Goal: Information Seeking & Learning: Check status

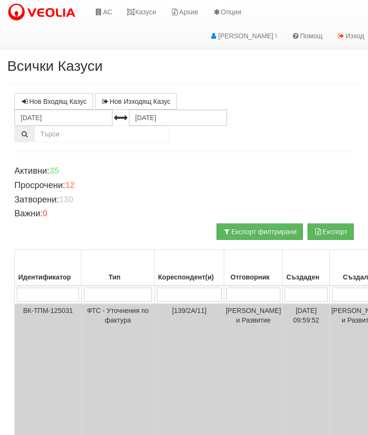
click at [150, 9] on link "Казуси" at bounding box center [141, 12] width 44 height 24
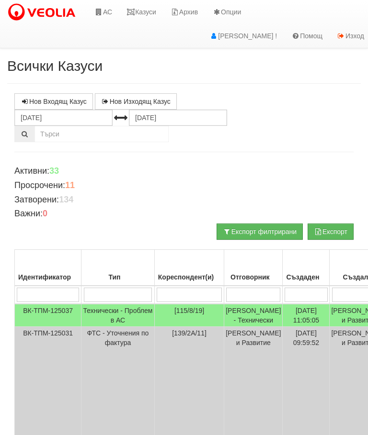
scroll to position [0, 3]
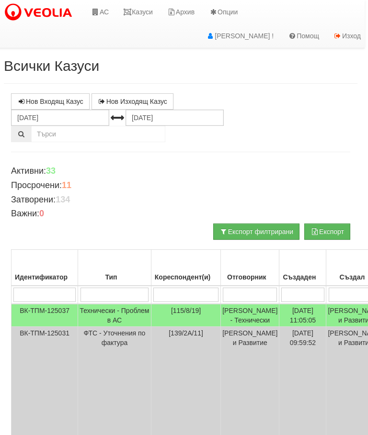
click at [97, 318] on td "Технически - Проблем в АС" at bounding box center [114, 315] width 73 height 23
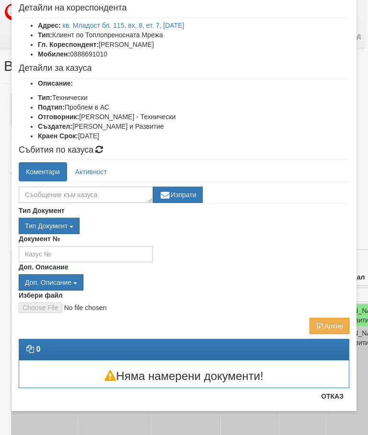
scroll to position [50, 0]
click at [333, 393] on button "Отказ" at bounding box center [332, 396] width 34 height 15
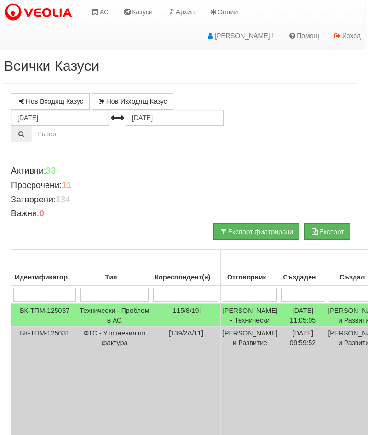
click at [145, 10] on link "Казуси" at bounding box center [138, 12] width 44 height 24
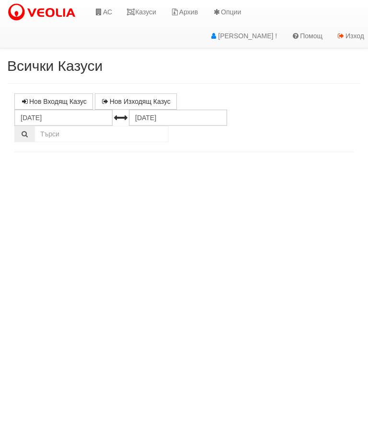
select select "10"
select select "1"
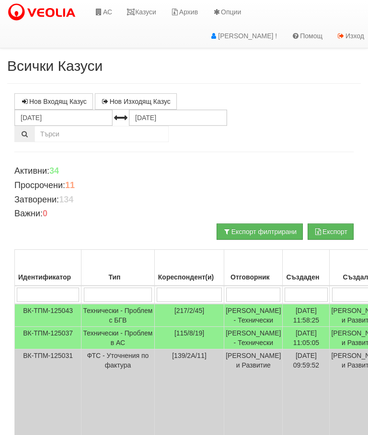
click at [104, 318] on td "Технически - Проблем с БГВ" at bounding box center [117, 315] width 73 height 23
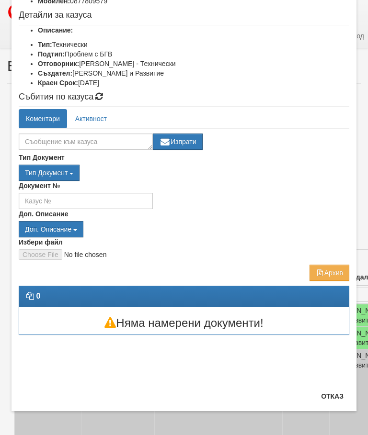
scroll to position [103, 0]
click at [336, 396] on button "Отказ" at bounding box center [332, 396] width 34 height 15
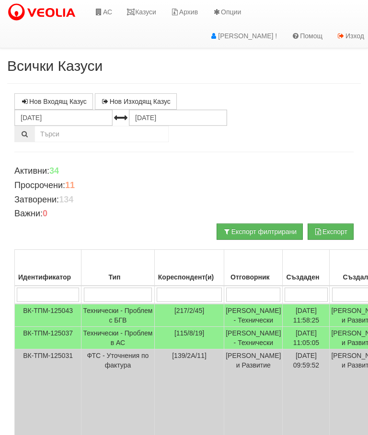
click at [148, 13] on link "Казуси" at bounding box center [141, 12] width 44 height 24
click at [226, 295] on input "search" at bounding box center [253, 295] width 54 height 14
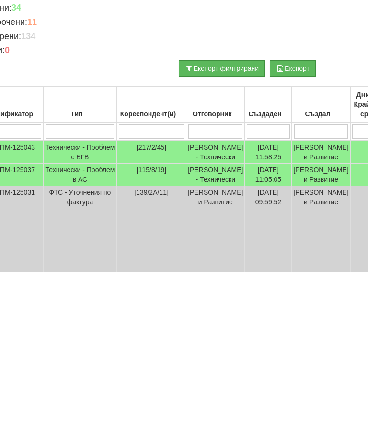
type input "С"
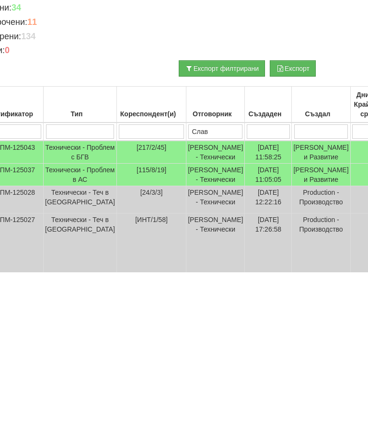
type input "Слави"
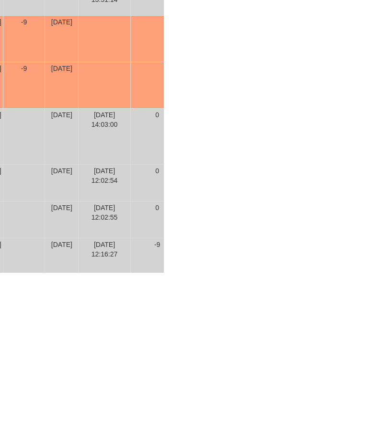
scroll to position [223, 0]
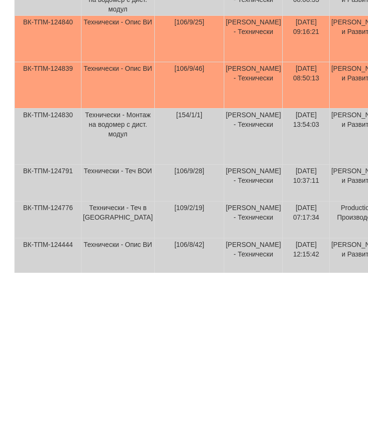
type input "Слави"
click at [108, 178] on td "Технически - Опис ВИ" at bounding box center [117, 201] width 73 height 46
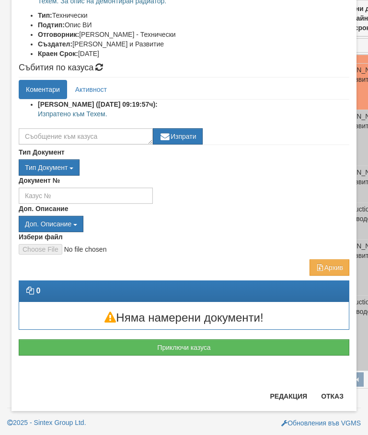
scroll to position [142, 0]
click at [334, 399] on button "Отказ" at bounding box center [332, 396] width 34 height 15
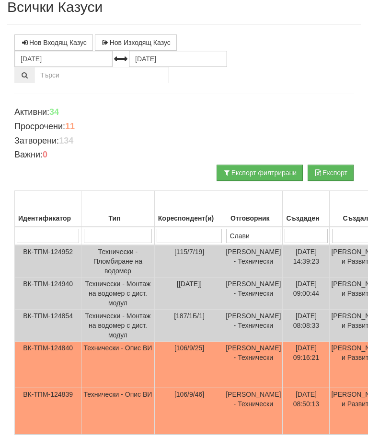
scroll to position [0, 0]
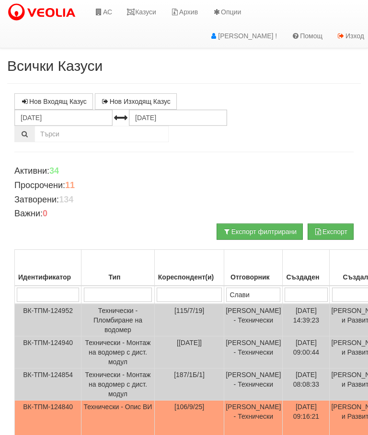
click at [148, 11] on link "Казуси" at bounding box center [141, 12] width 44 height 24
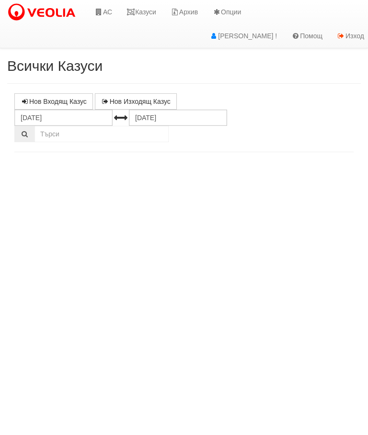
select select "10"
select select "1"
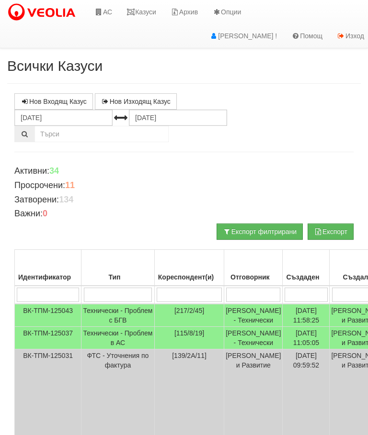
click at [142, 13] on link "Казуси" at bounding box center [141, 12] width 44 height 24
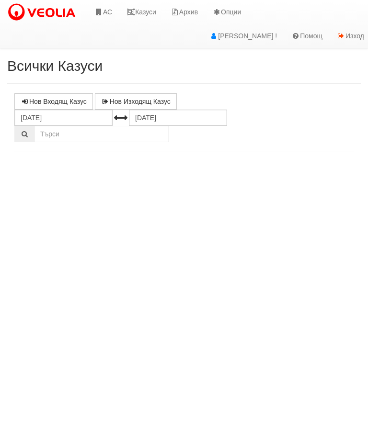
select select "10"
select select "1"
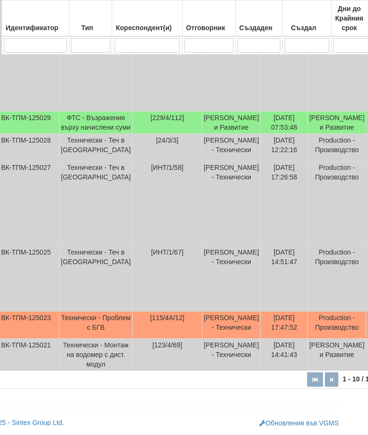
scroll to position [545, 0]
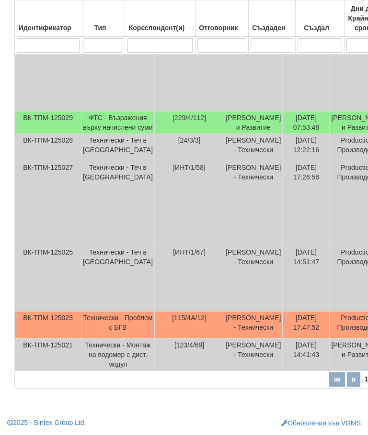
click at [163, 38] on input "search" at bounding box center [159, 45] width 65 height 14
type input "187"
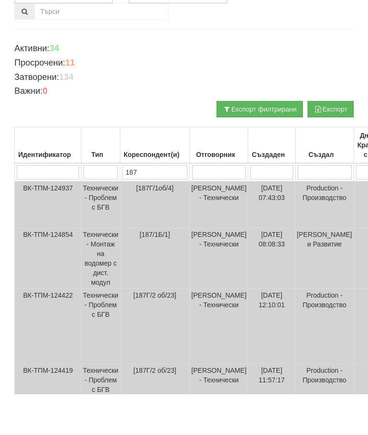
scroll to position [81, 0]
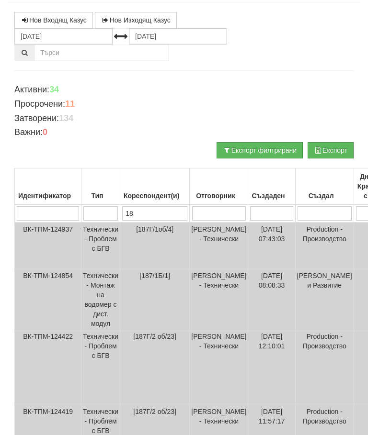
type input "1"
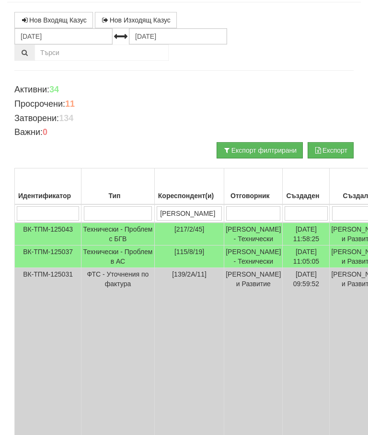
type input "Ин"
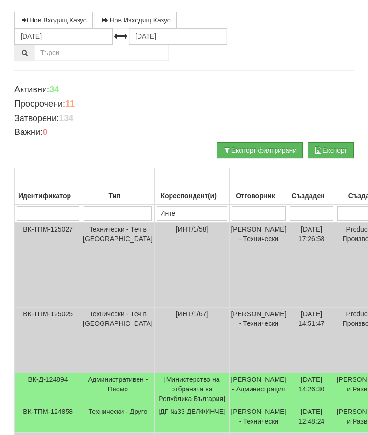
type input "Интер"
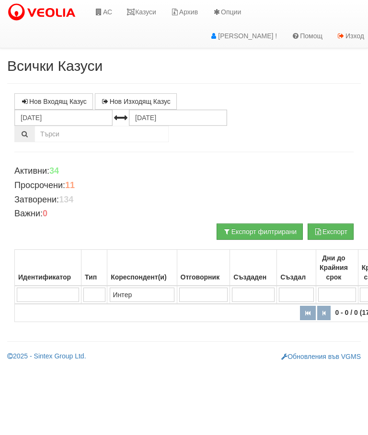
scroll to position [0, 0]
type input "Инте"
type input "Инт"
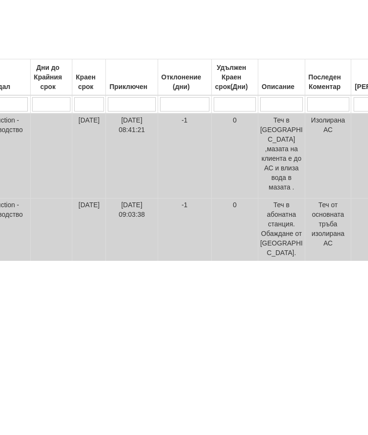
scroll to position [16, 0]
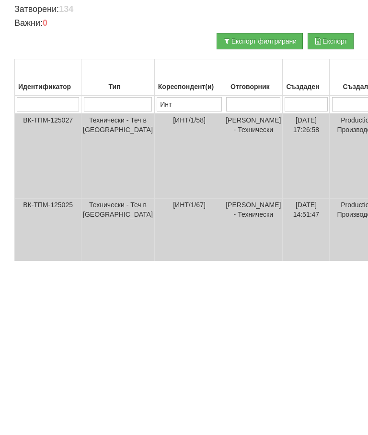
type input "Инт"
click at [95, 373] on td "Технически - Теч в [GEOGRAPHIC_DATA]" at bounding box center [117, 406] width 73 height 66
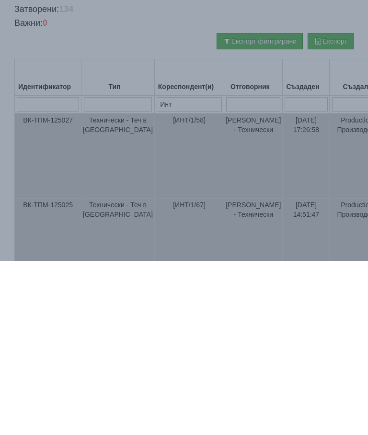
scroll to position [138, 0]
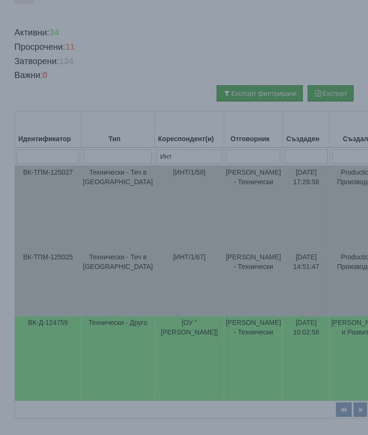
select select "10"
select select "1"
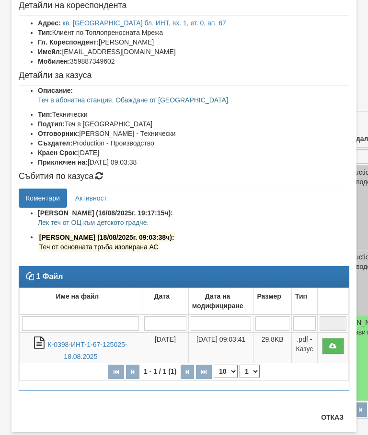
scroll to position [74, 0]
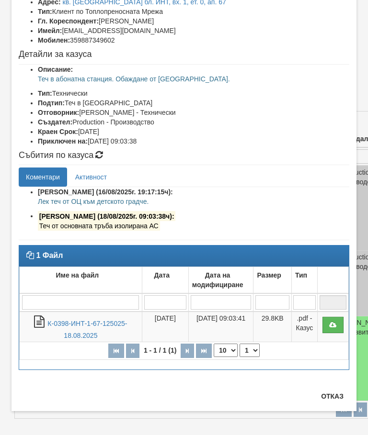
click at [334, 397] on button "Отказ" at bounding box center [332, 396] width 34 height 15
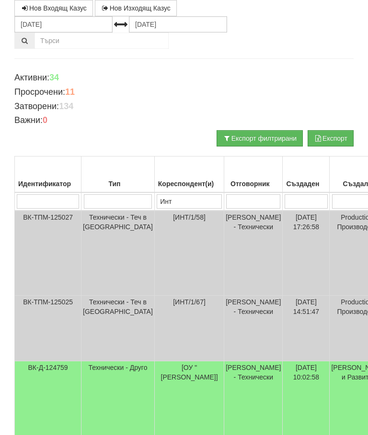
scroll to position [0, 0]
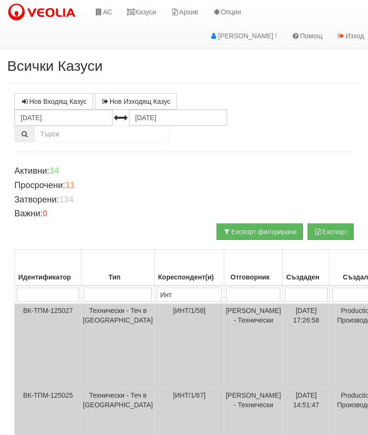
click at [174, 288] on input "Инт" at bounding box center [189, 295] width 65 height 14
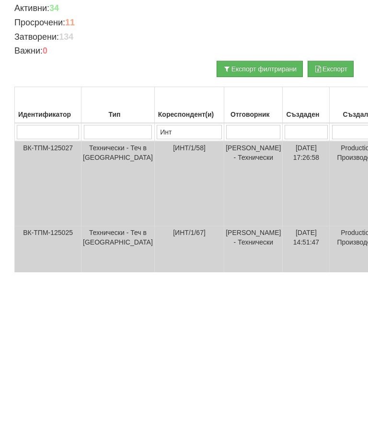
click at [172, 288] on input "Инт" at bounding box center [189, 295] width 65 height 14
type input "И"
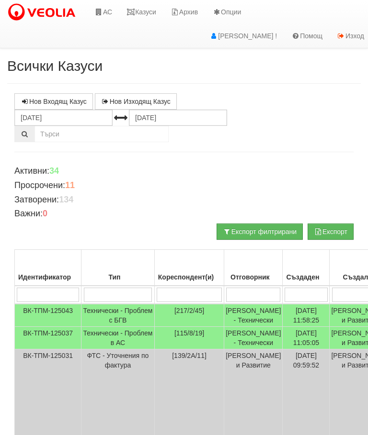
click at [147, 16] on link "Казуси" at bounding box center [141, 12] width 44 height 24
click at [142, 12] on link "Казуси" at bounding box center [141, 12] width 44 height 24
